Goal: Task Accomplishment & Management: Manage account settings

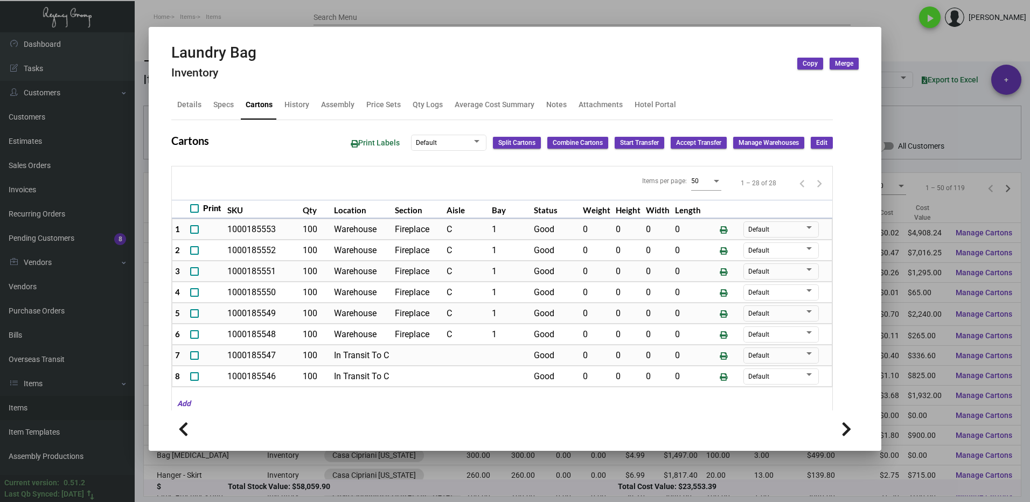
scroll to position [162, 0]
click at [920, 31] on div at bounding box center [515, 251] width 1030 height 502
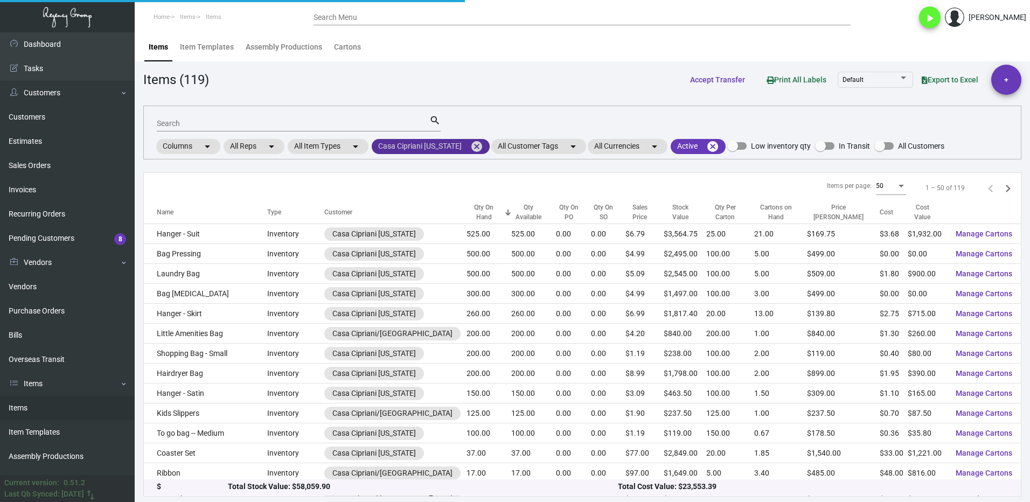
drag, startPoint x: 477, startPoint y: 144, endPoint x: 454, endPoint y: 144, distance: 23.7
click at [477, 144] on mat-icon "cancel" at bounding box center [476, 146] width 13 height 13
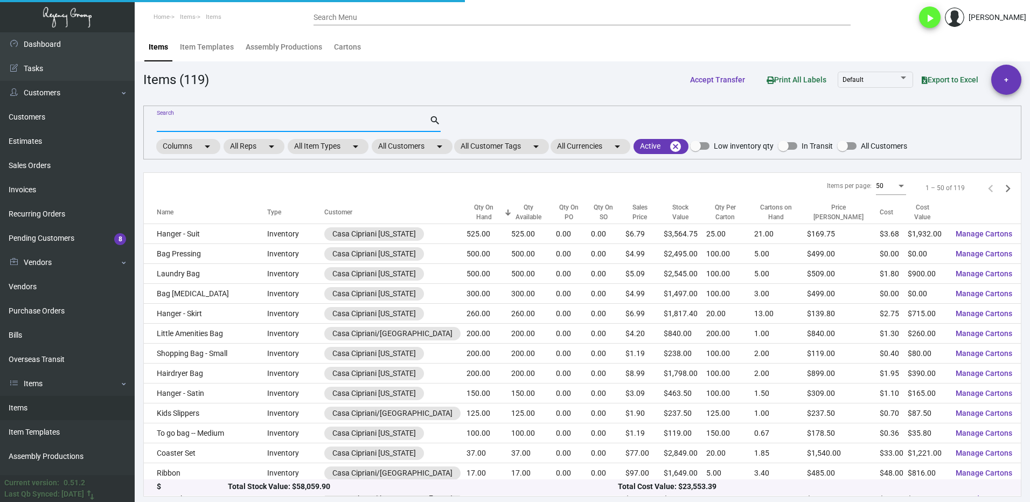
click at [198, 120] on input "Search" at bounding box center [293, 124] width 273 height 9
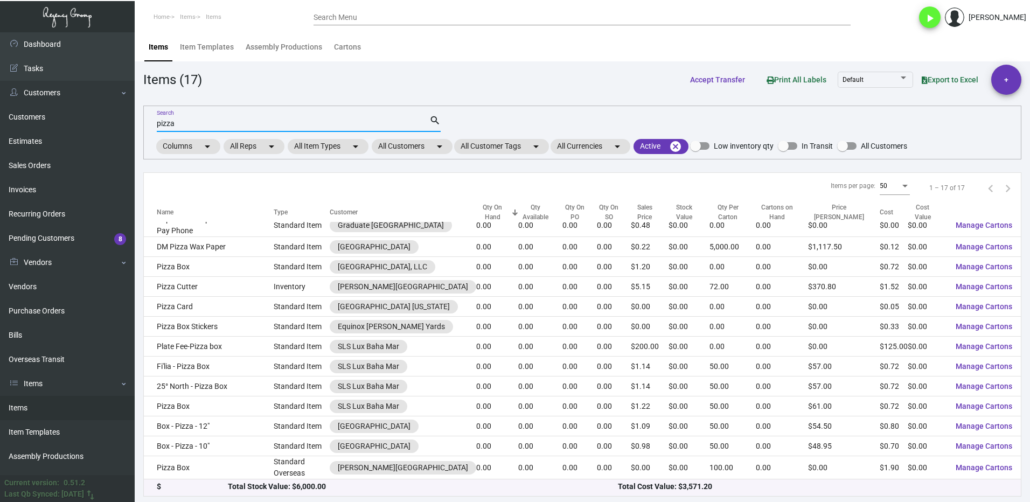
scroll to position [92, 0]
type input "pizza"
click at [501, 219] on div "Qty On Hand" at bounding box center [492, 212] width 32 height 19
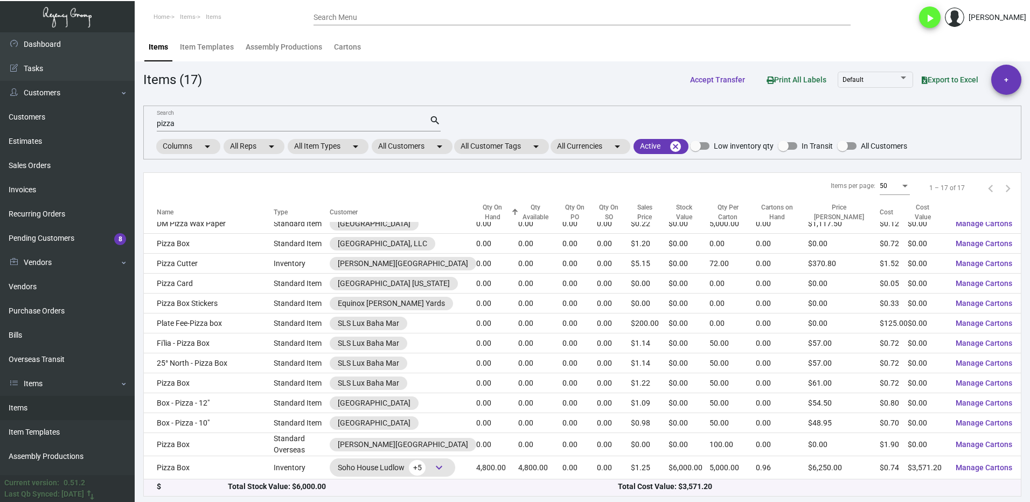
click at [507, 213] on div "Qty On Hand" at bounding box center [497, 212] width 42 height 19
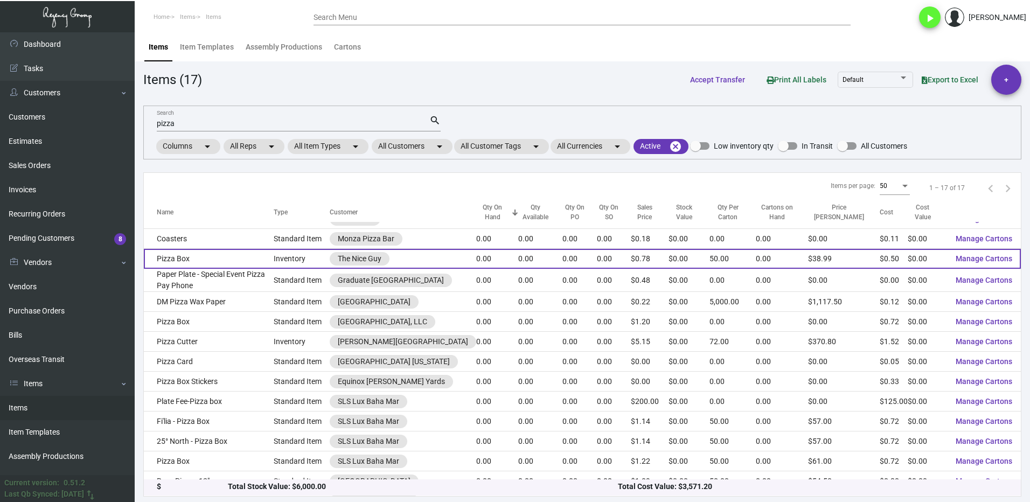
scroll to position [0, 0]
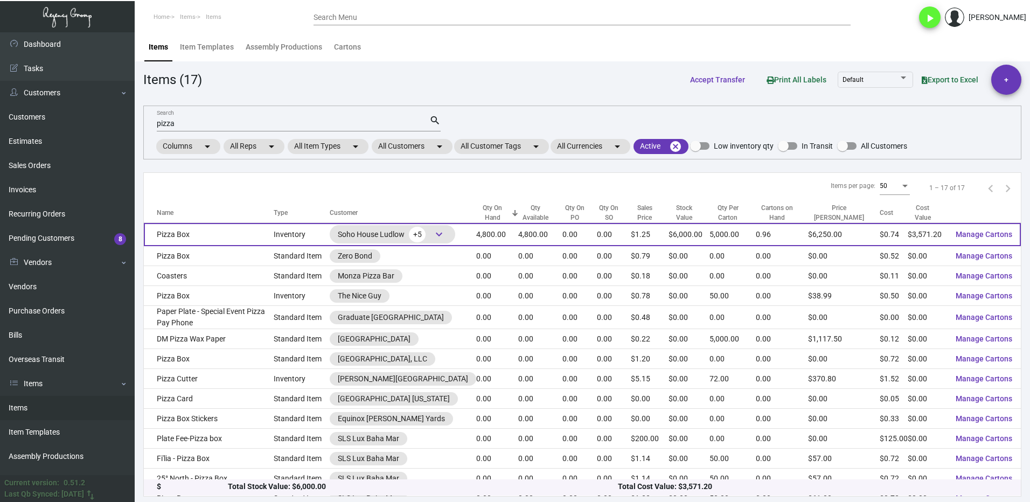
click at [230, 234] on td "Pizza Box" at bounding box center [209, 234] width 130 height 23
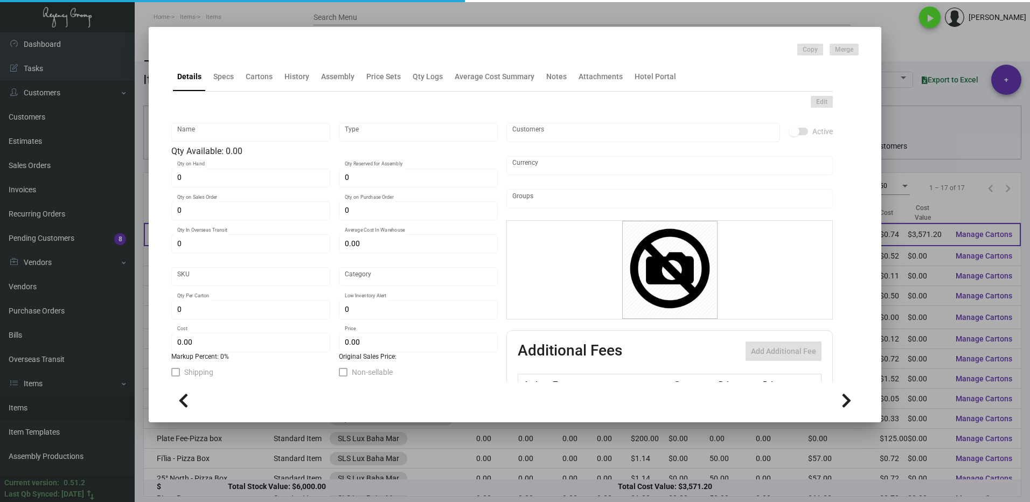
type input "Pizza Box"
type input "Inventory"
type input "4,800"
type input "$ 5.875"
type input "SH-991-985"
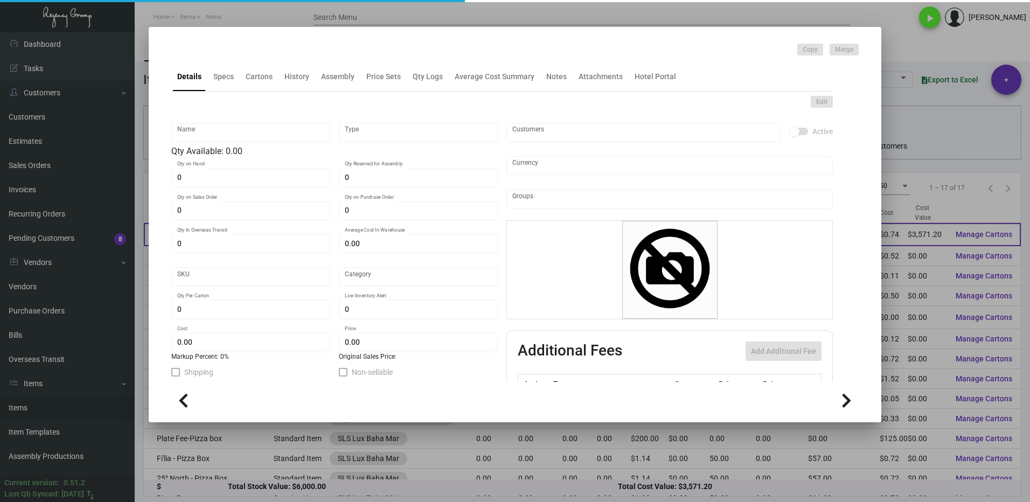
type input "Standard"
type input "5,000"
type input "$ 0.744"
type input "$ 1.25"
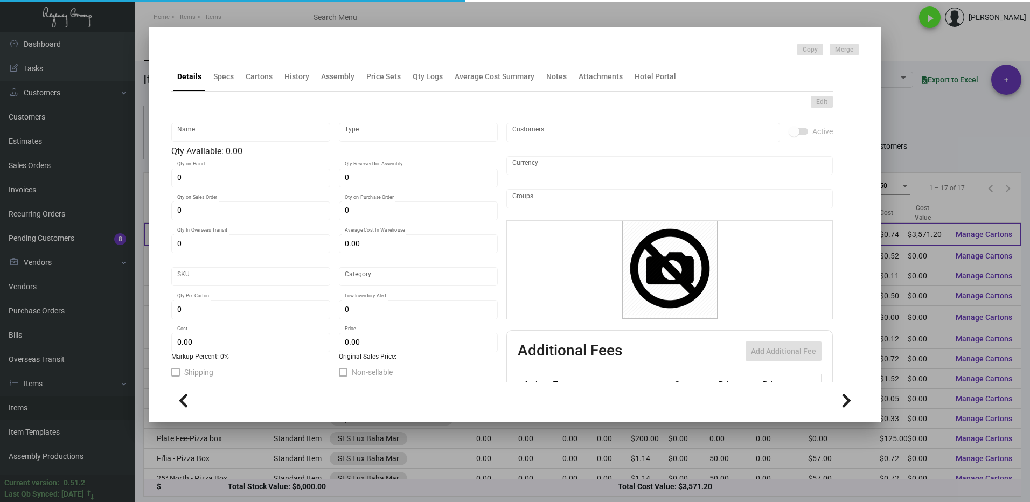
checkbox input "true"
type input "United States Dollar $"
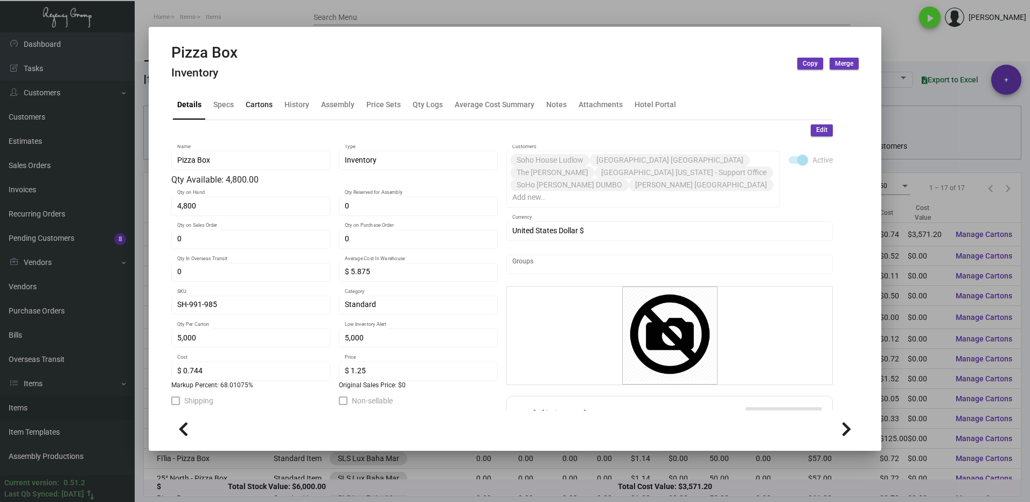
click at [252, 103] on div "Cartons" at bounding box center [259, 104] width 27 height 11
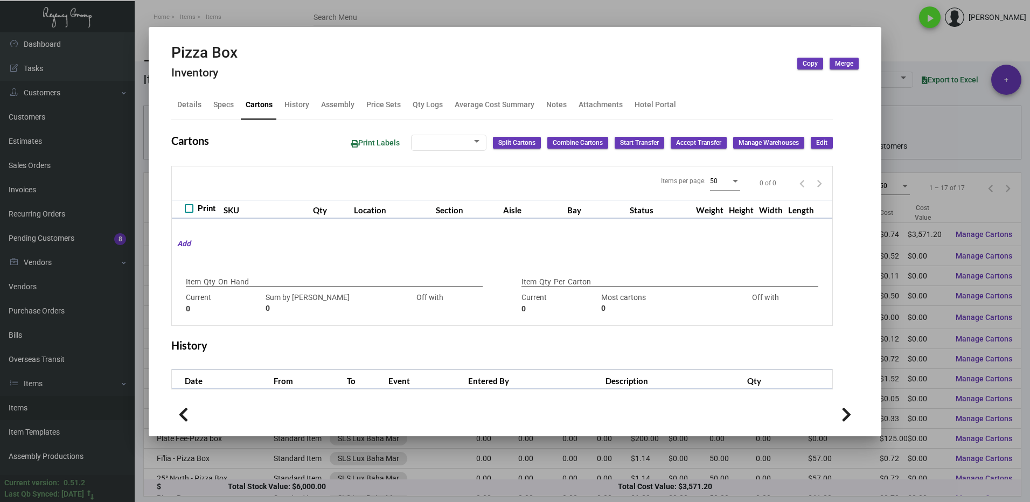
type input "4,800"
type input "4800"
type input "0"
type input "5,000"
type input "4800"
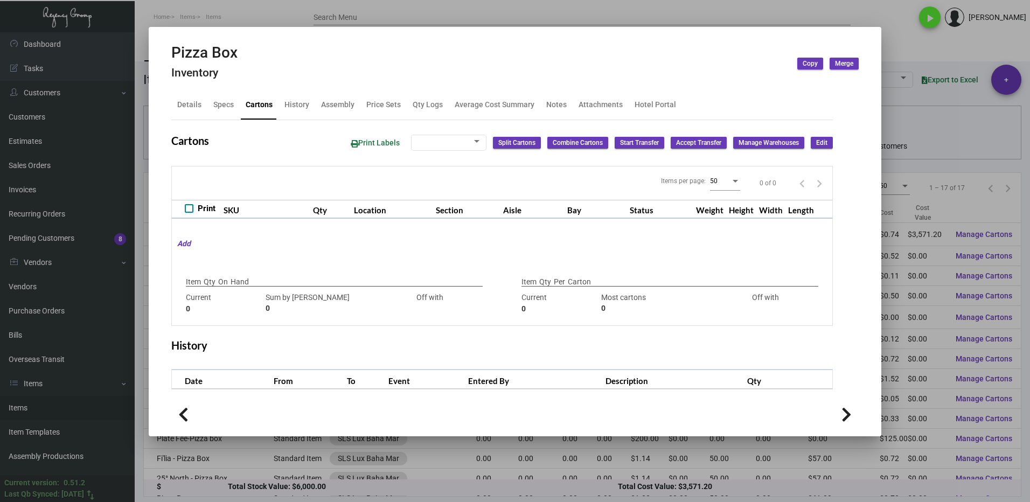
type input "+200"
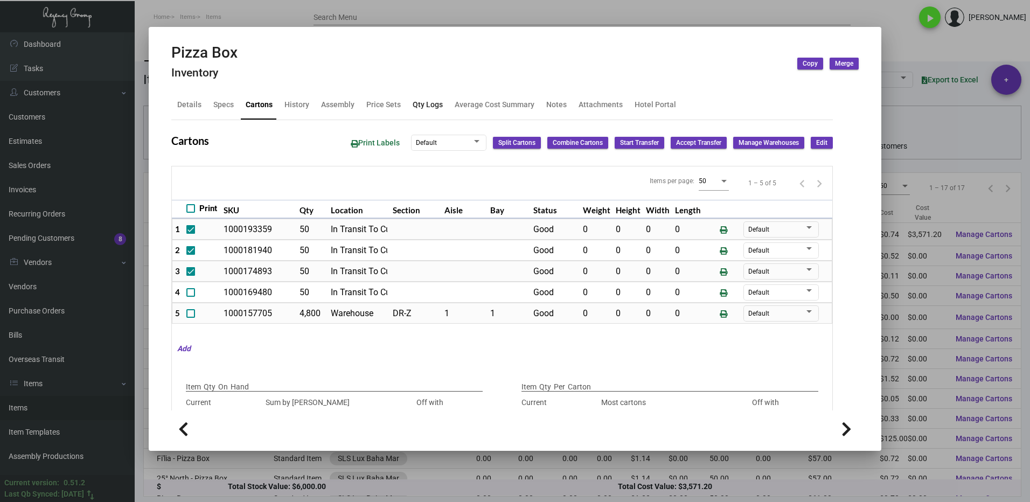
click at [415, 107] on div "Qty Logs" at bounding box center [428, 104] width 30 height 11
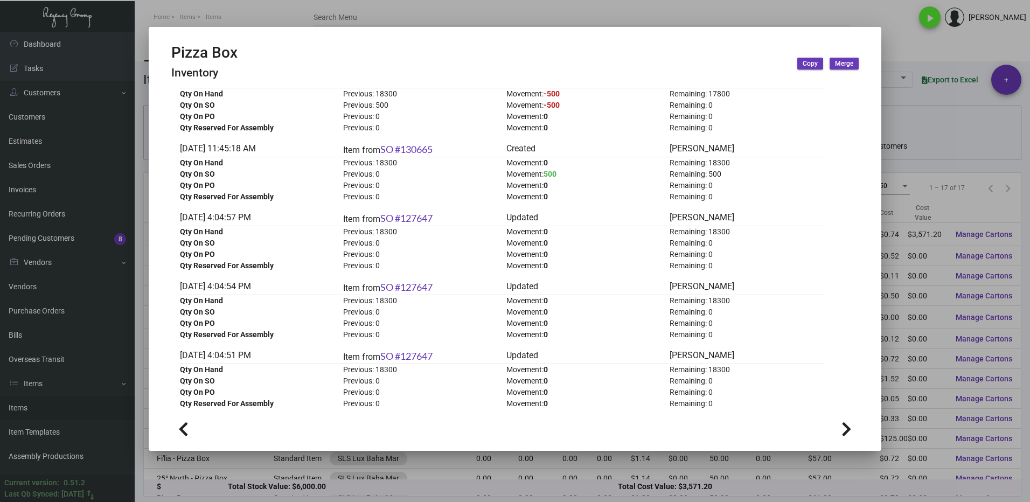
scroll to position [1993, 0]
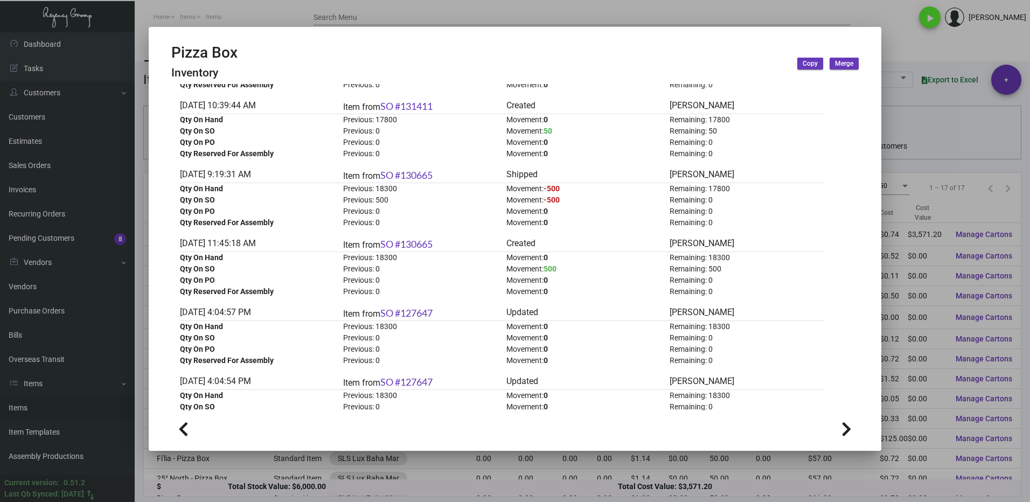
click at [892, 44] on div at bounding box center [515, 251] width 1030 height 502
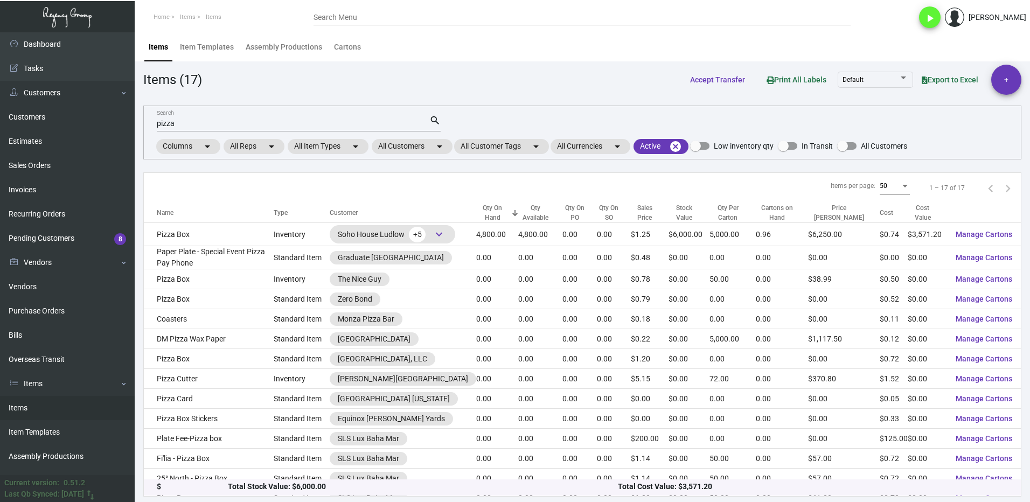
click at [198, 130] on div "pizza Search" at bounding box center [293, 123] width 273 height 17
drag, startPoint x: 186, startPoint y: 125, endPoint x: 159, endPoint y: 124, distance: 26.4
click at [159, 124] on input "pizza" at bounding box center [293, 124] width 273 height 9
type input "p"
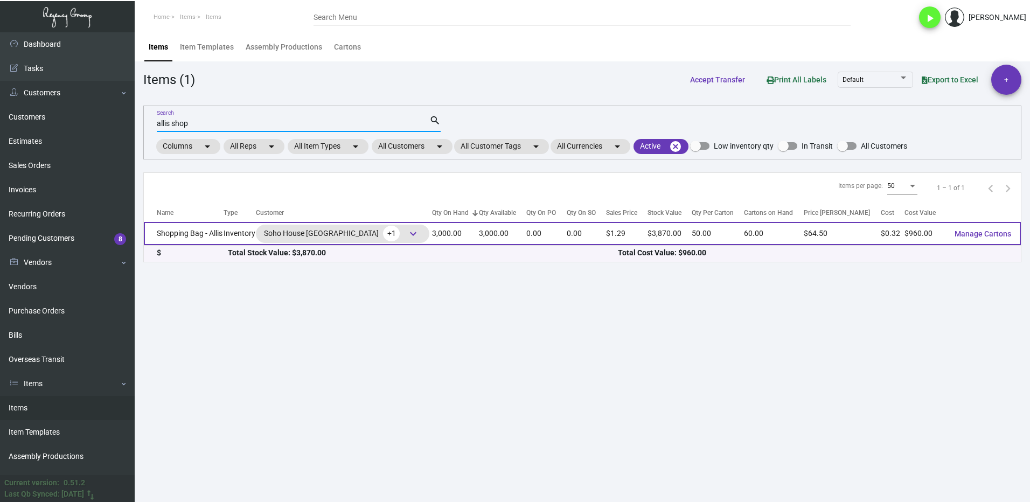
type input "allis shop"
click at [210, 238] on td "Shopping Bag - Allis" at bounding box center [184, 233] width 80 height 23
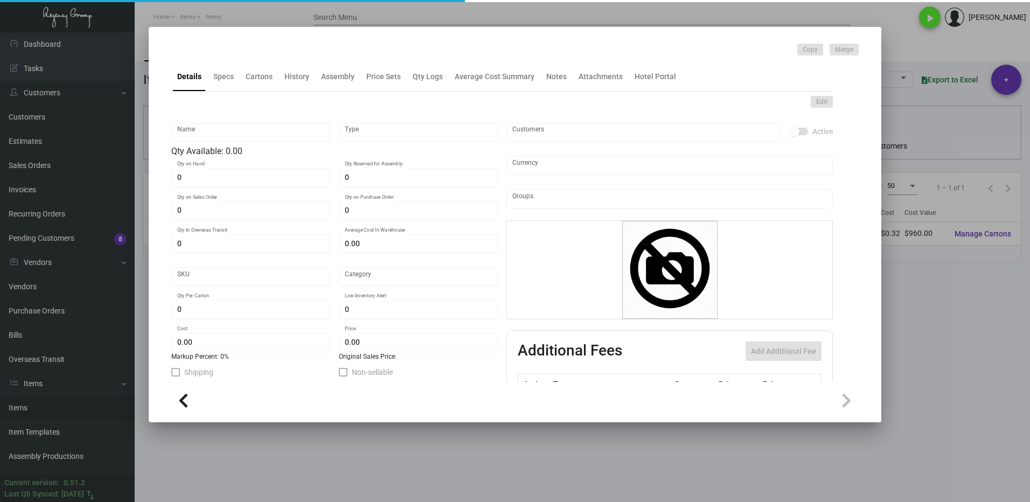
type input "Shopping Bag - Allis"
type input "Inventory"
type input "3,000"
type input "$ 0.32"
type input "Overseas"
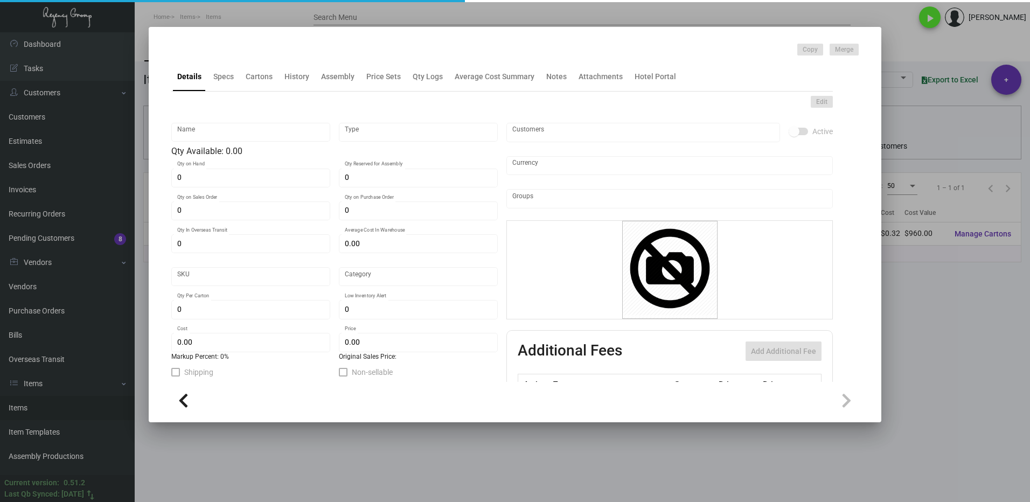
type input "50"
type input "$ 0.32"
type input "$ 1.29"
checkbox input "true"
type input "United States Dollar $"
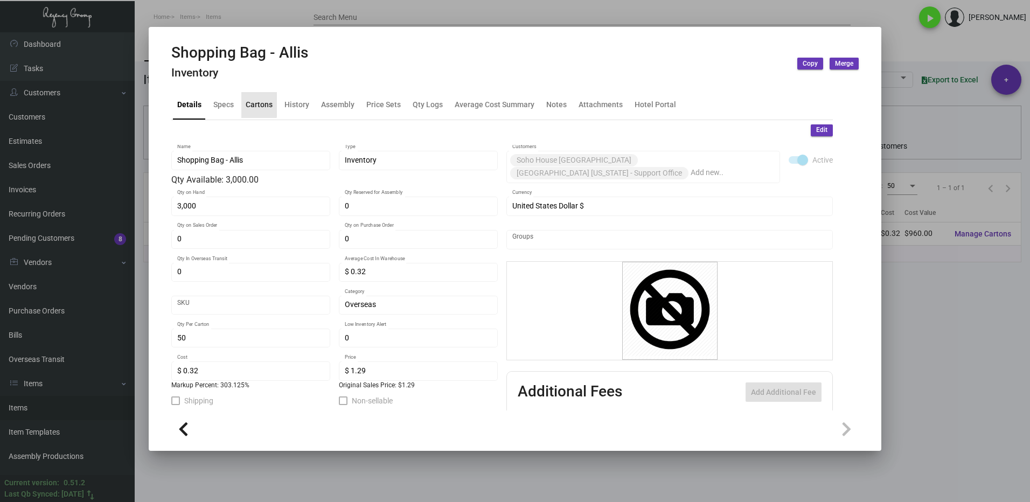
click at [258, 104] on div "Cartons" at bounding box center [259, 104] width 27 height 11
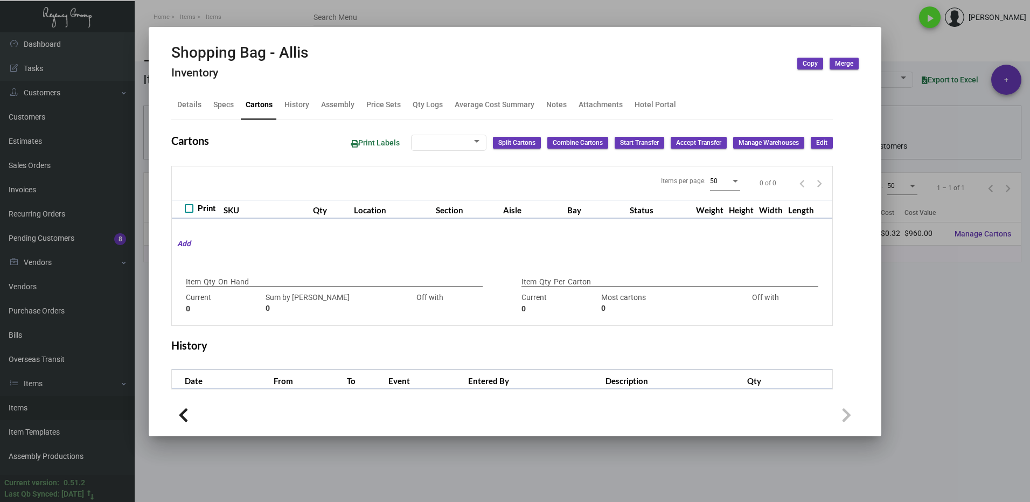
type input "3,000"
type input "2500"
type input "+500"
type input "50"
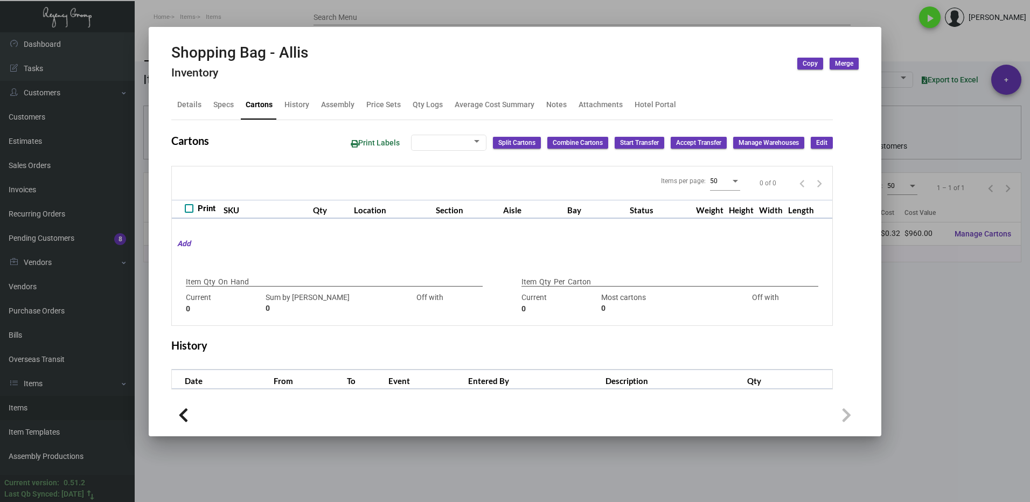
type input "0"
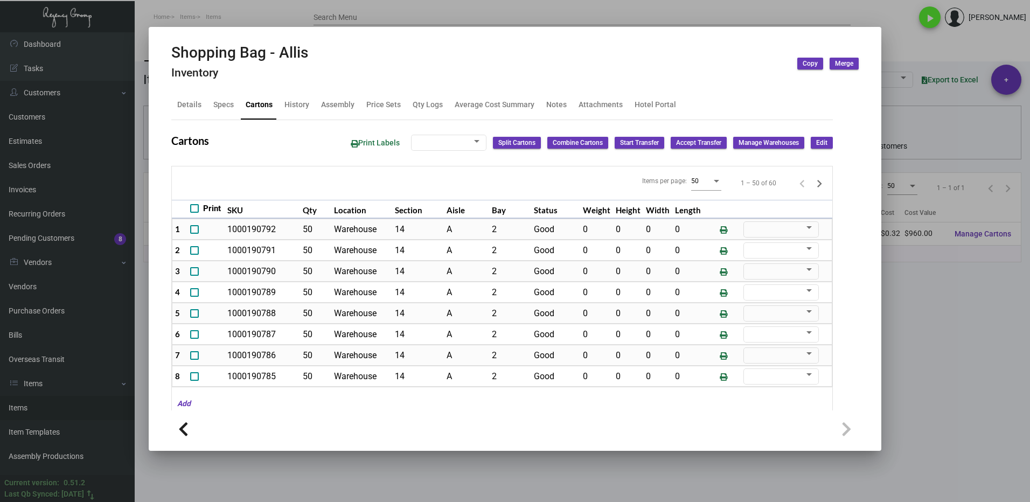
scroll to position [778, 0]
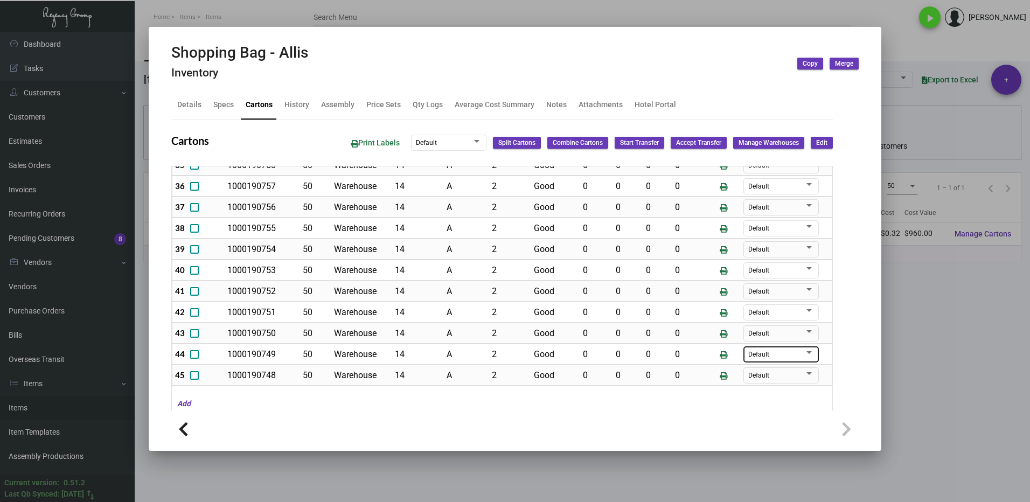
drag, startPoint x: 970, startPoint y: 357, endPoint x: 738, endPoint y: 346, distance: 231.9
click at [969, 357] on div at bounding box center [515, 251] width 1030 height 502
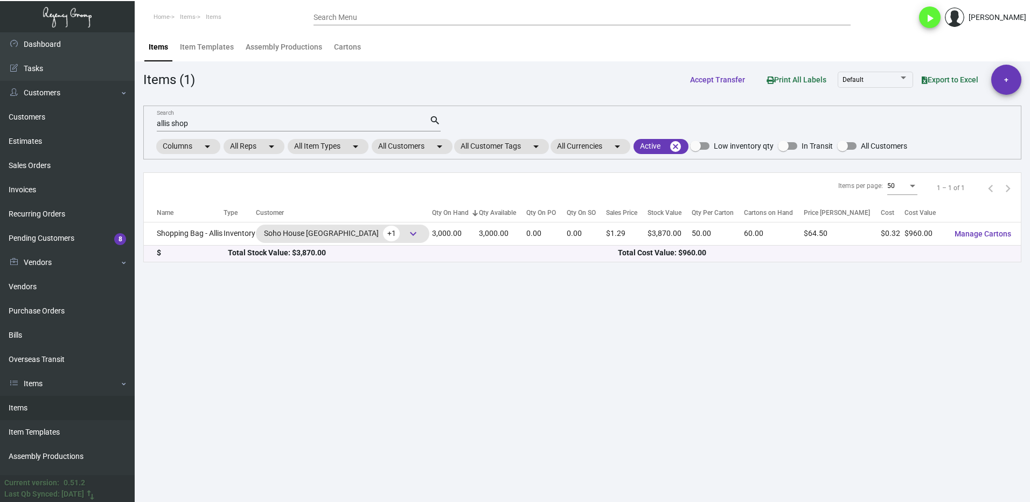
click at [207, 124] on input "allis shop" at bounding box center [293, 124] width 273 height 9
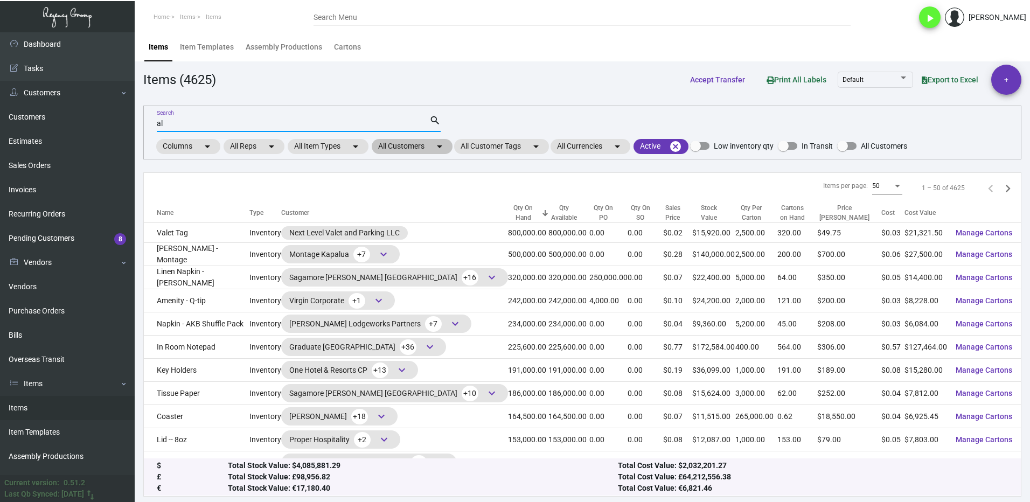
type input "a"
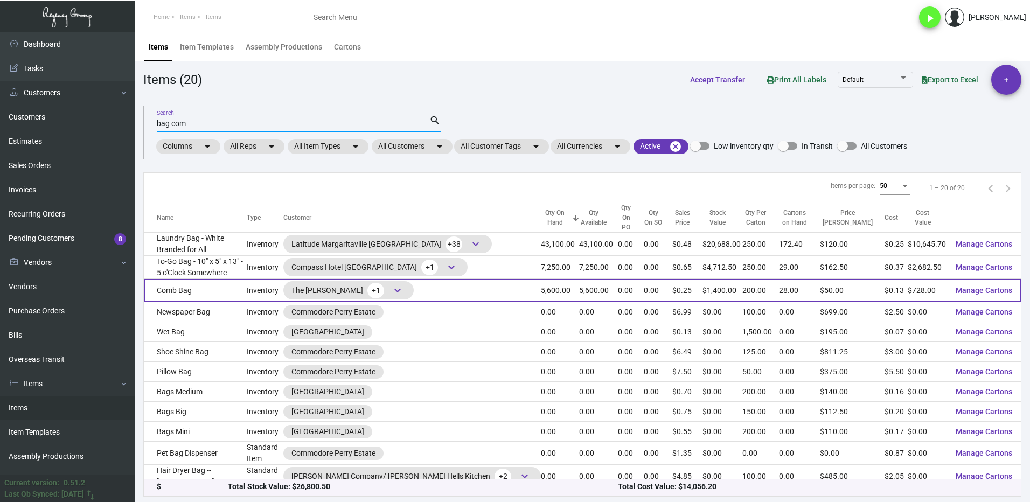
type input "bag com"
click at [214, 282] on td "Comb Bag" at bounding box center [195, 290] width 103 height 23
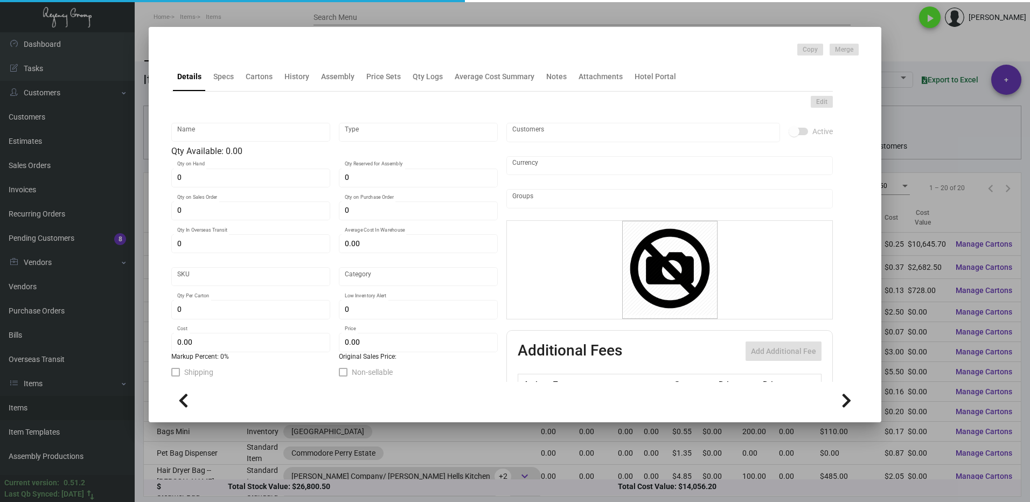
type input "Comb Bag"
type input "Inventory"
type input "5,600"
type input "$ 0.00"
type input "Overseas"
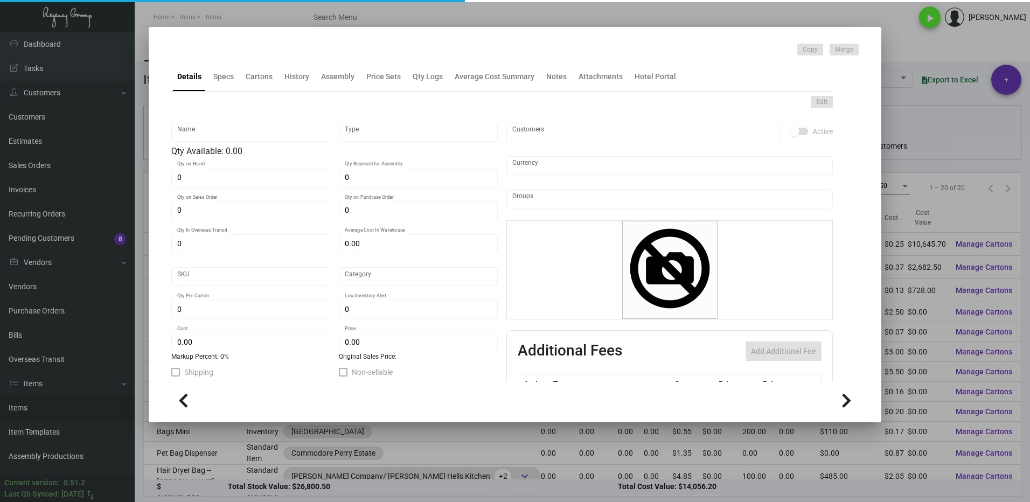
type input "200"
type input "$ 0.13"
type input "$ 0.25"
checkbox input "true"
type input "United States Dollar $"
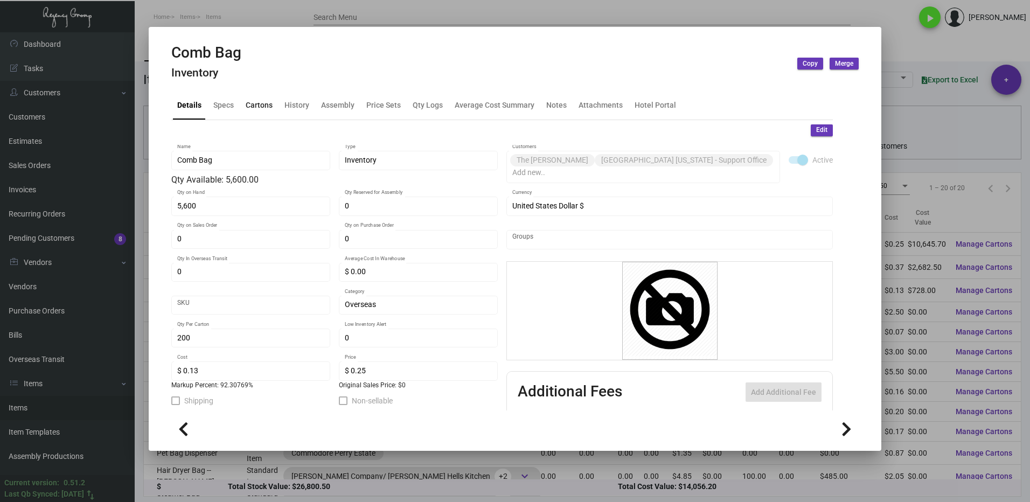
click at [252, 109] on div "Cartons" at bounding box center [259, 104] width 27 height 11
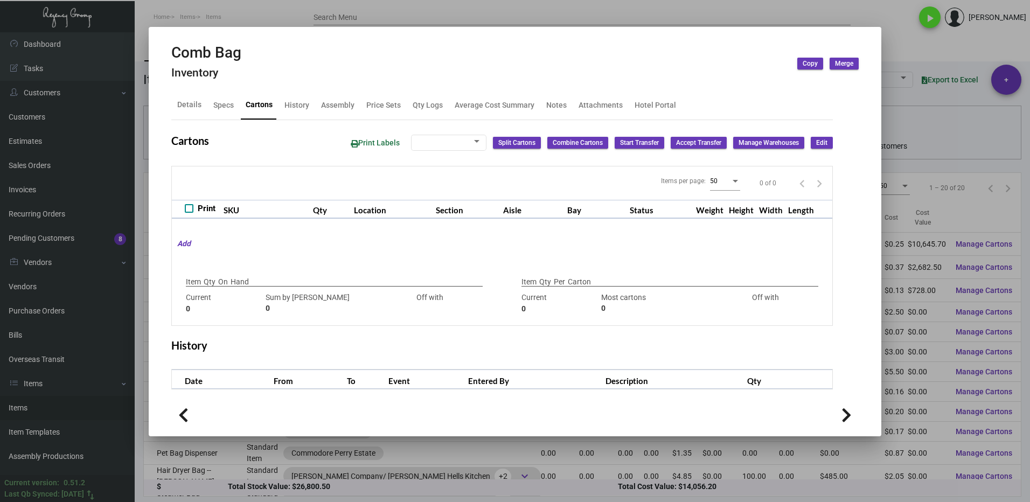
type input "5,600"
type input "11177"
type input "-5577"
type input "200"
type input "1000"
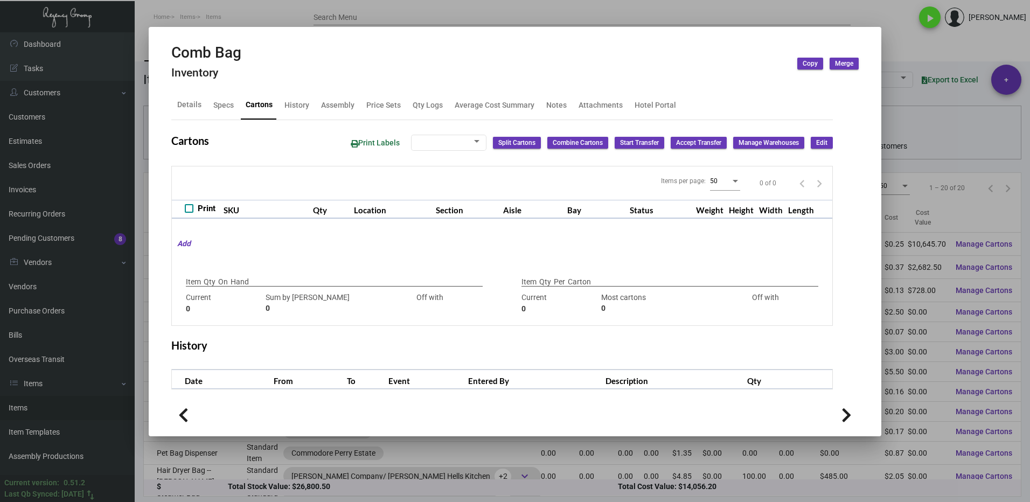
type input "-800"
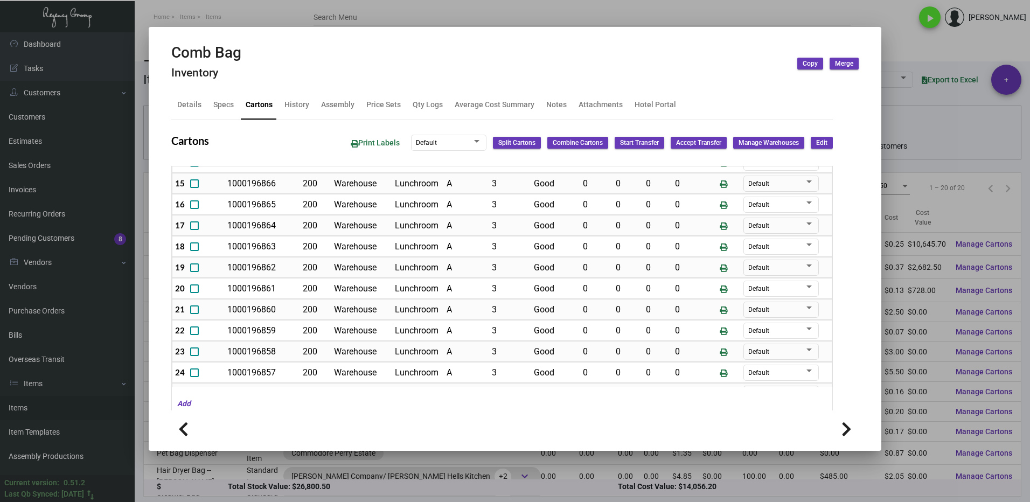
scroll to position [377, 0]
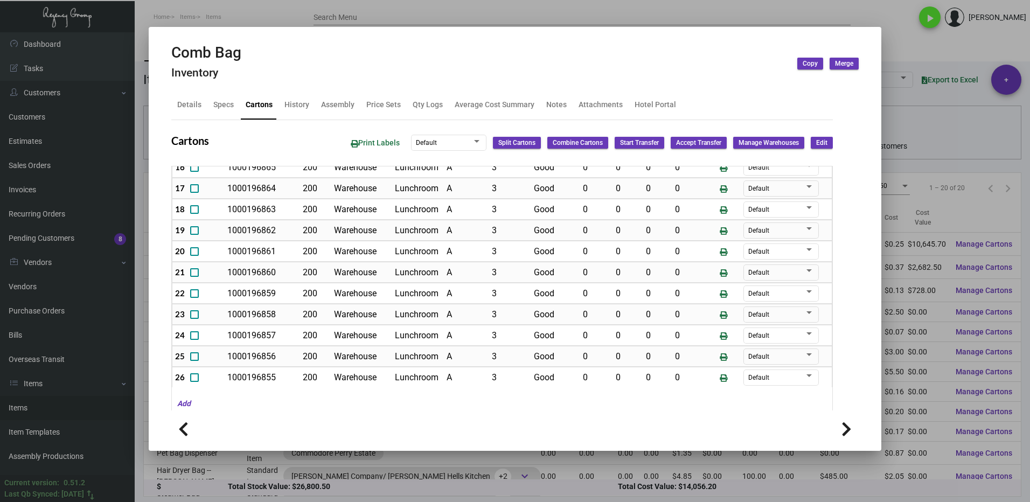
click at [896, 41] on div at bounding box center [515, 251] width 1030 height 502
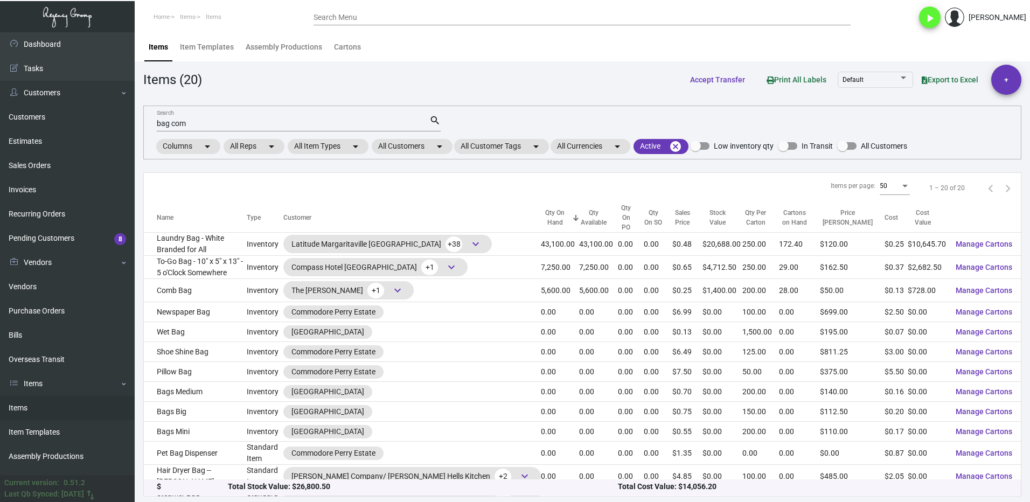
click at [205, 124] on input "bag com" at bounding box center [293, 124] width 273 height 9
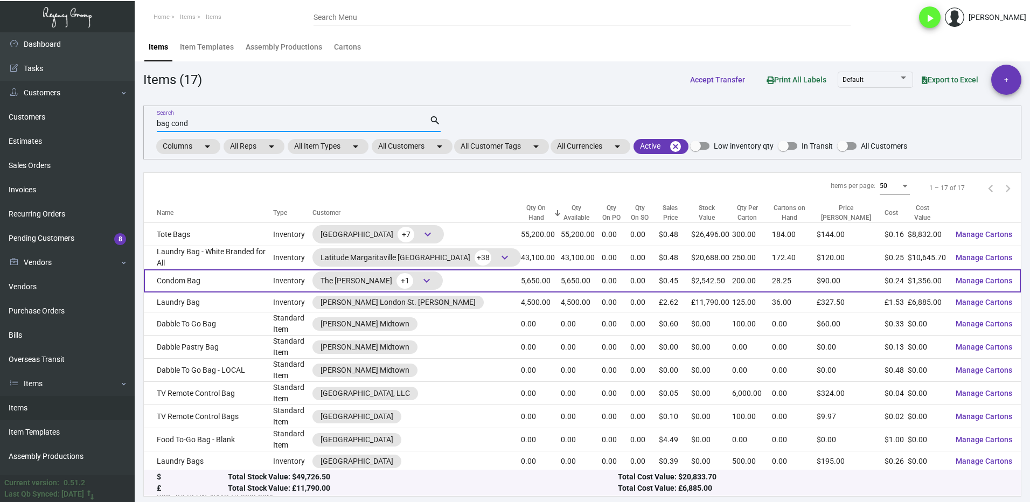
type input "bag cond"
click at [231, 284] on td "Condom Bag" at bounding box center [208, 280] width 129 height 23
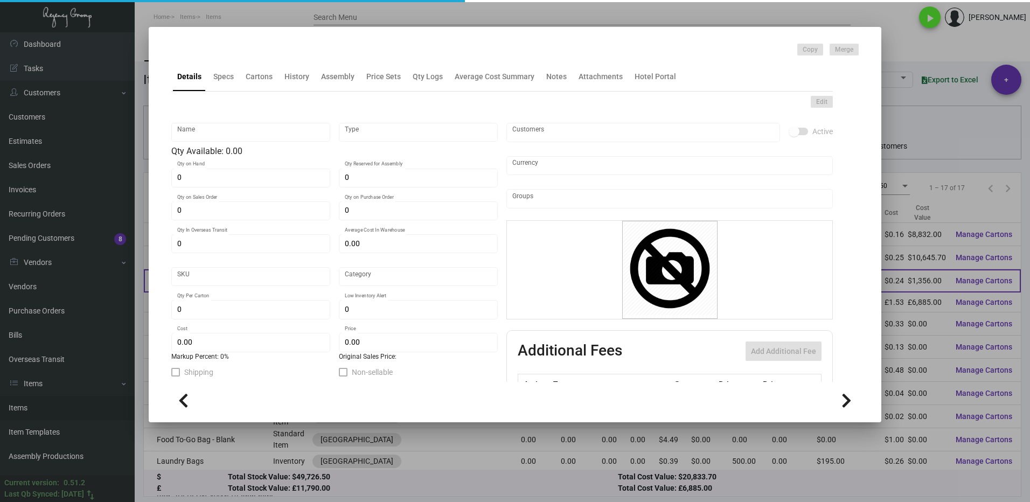
type input "Condom Bag"
type input "Inventory"
type input "5,650"
type input "$ 0.00"
type input "Overseas"
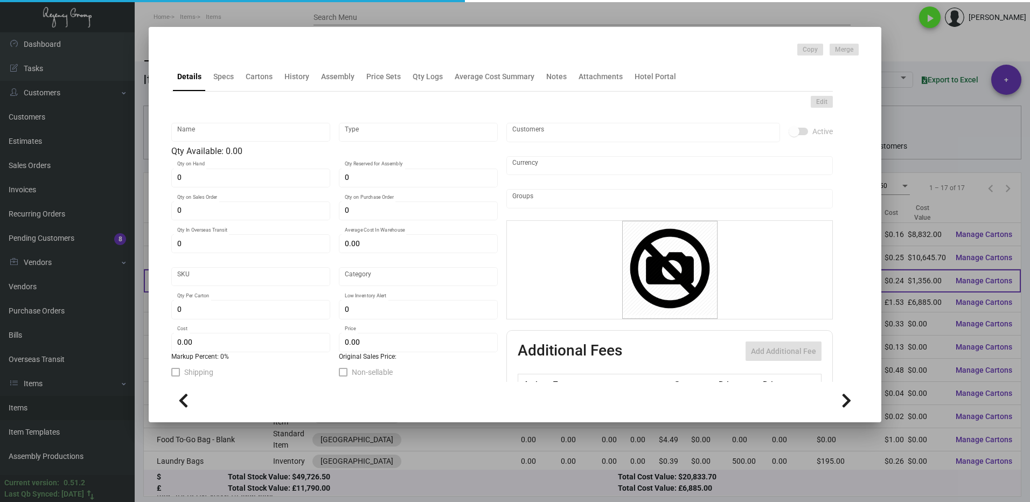
type input "200"
type input "$ 0.24"
type input "$ 0.45"
checkbox input "true"
type input "United States Dollar $"
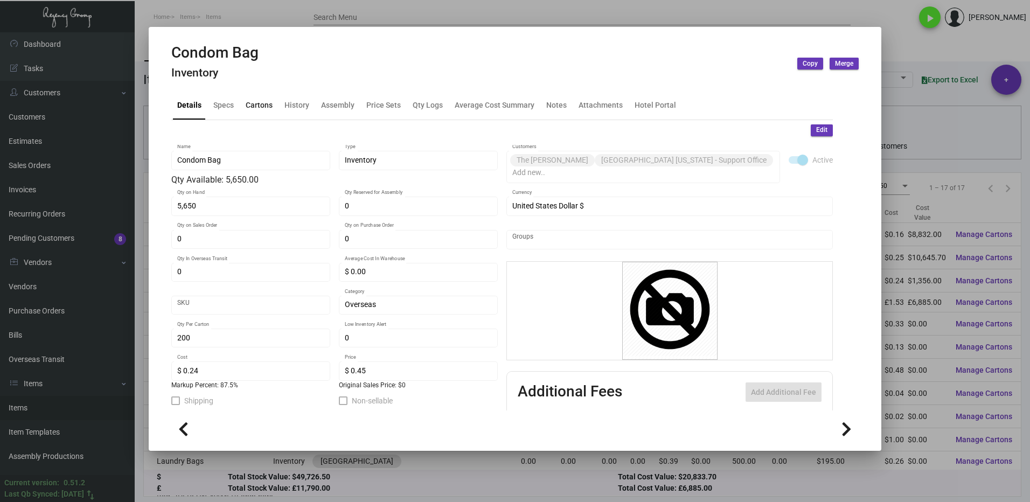
click at [253, 102] on div "Cartons" at bounding box center [259, 104] width 27 height 11
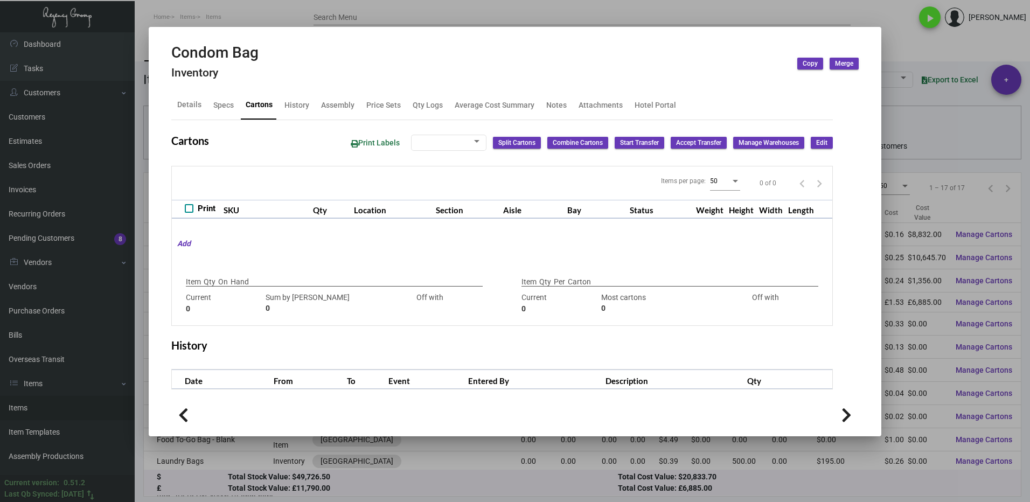
type input "5,650"
type input "11500"
type input "-5850"
type input "200"
type input "1250"
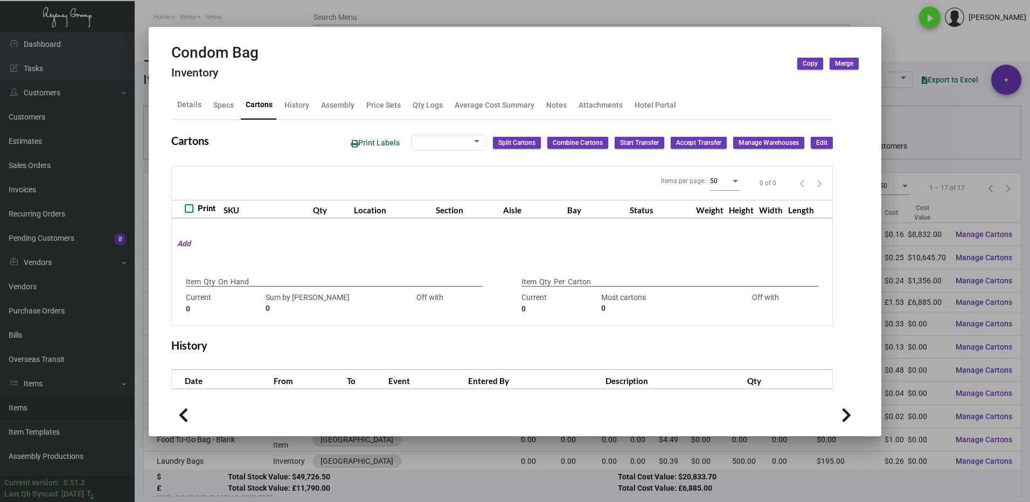
type input "-1050"
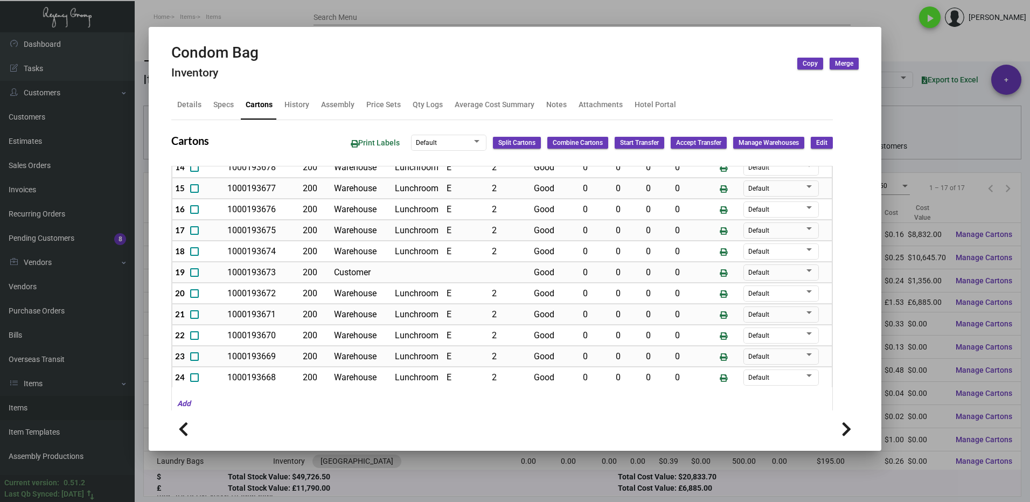
scroll to position [137, 0]
